Goal: Find specific page/section: Find specific page/section

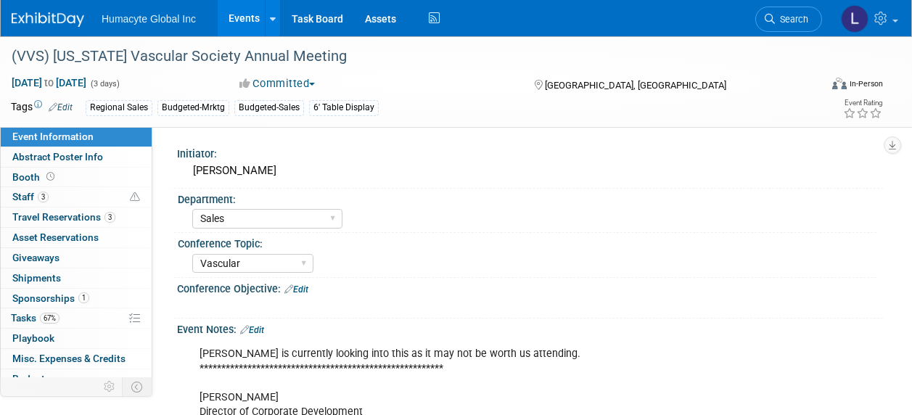
select select "Sales"
select select "Vascular"
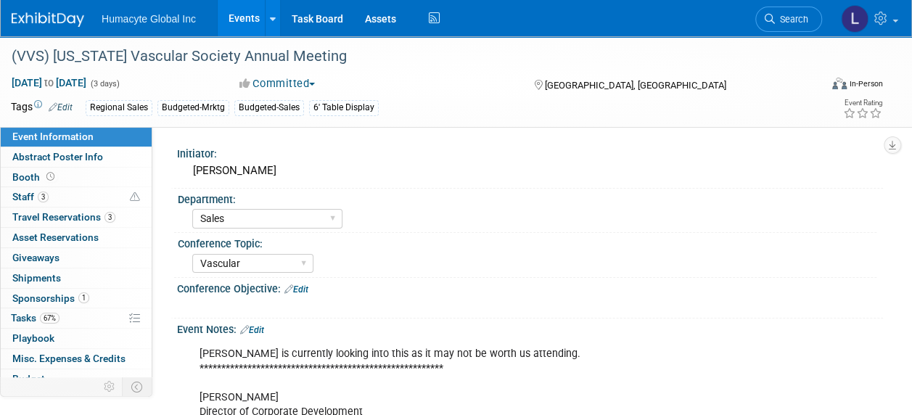
click at [247, 12] on link "Events" at bounding box center [244, 18] width 53 height 36
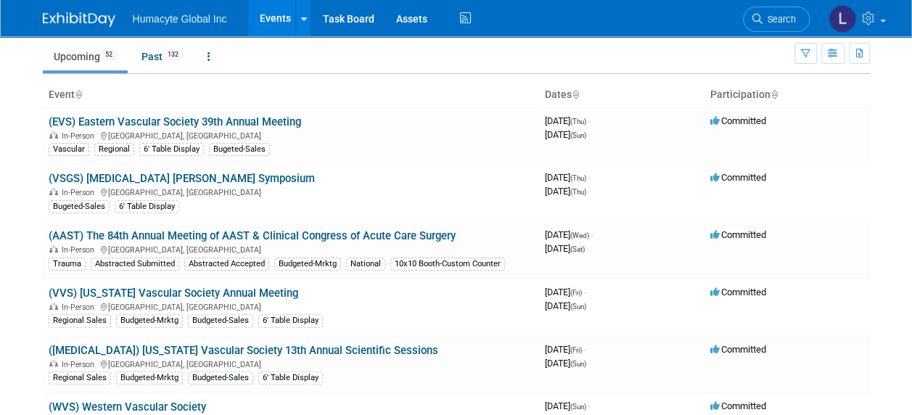
scroll to position [73, 0]
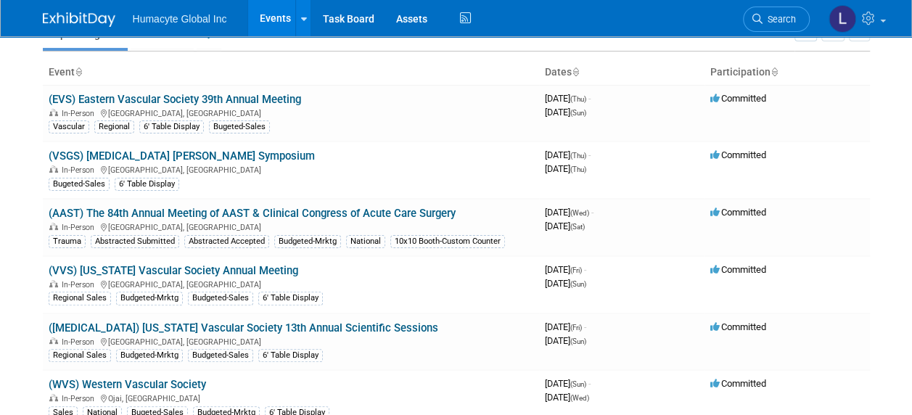
click at [369, 342] on html "Humacyte Global Inc Events Add Event Bulk Upload Events Shareable Event Boards …" at bounding box center [456, 134] width 912 height 415
click at [586, 165] on span "[DATE] (Thu)" at bounding box center [565, 168] width 41 height 11
